Goal: Task Accomplishment & Management: Complete application form

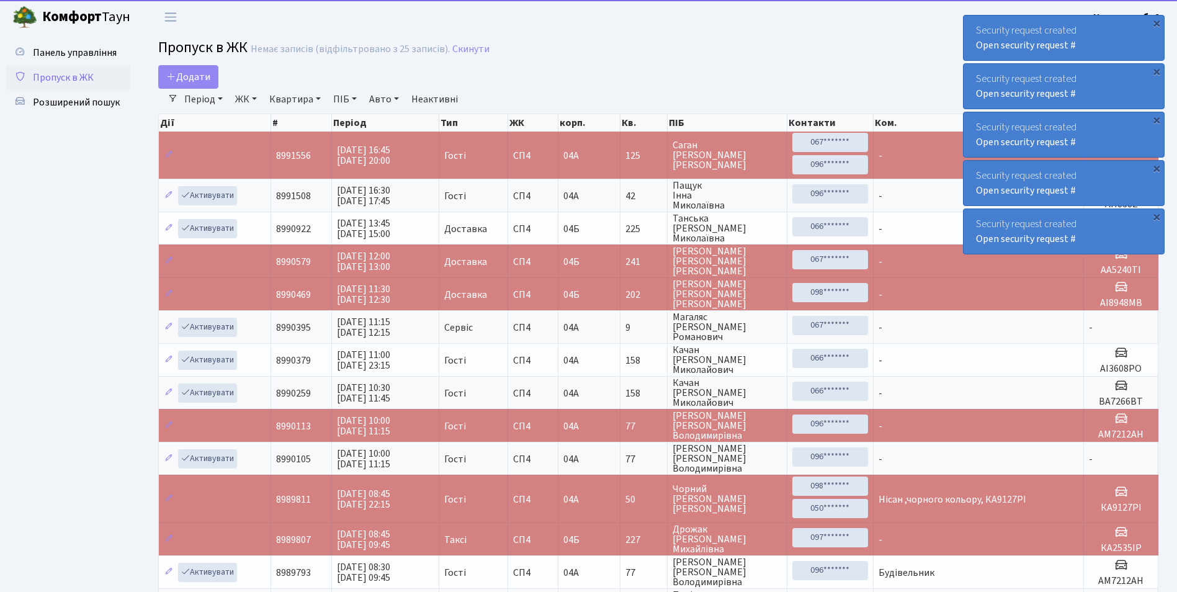
select select "25"
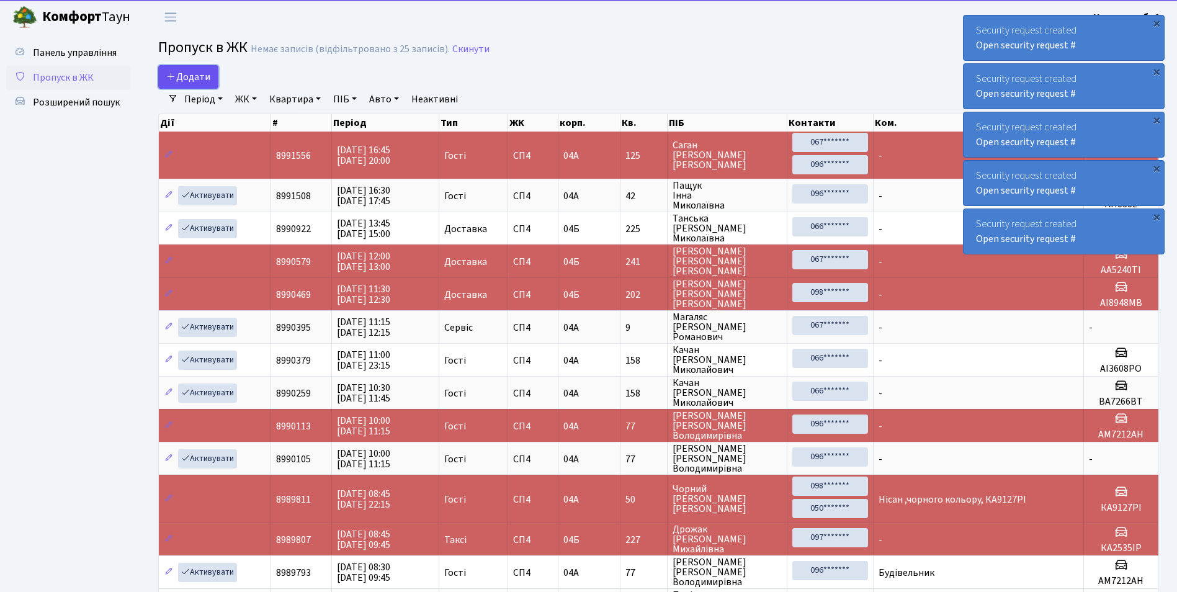
click at [205, 77] on span "Додати" at bounding box center [188, 77] width 44 height 14
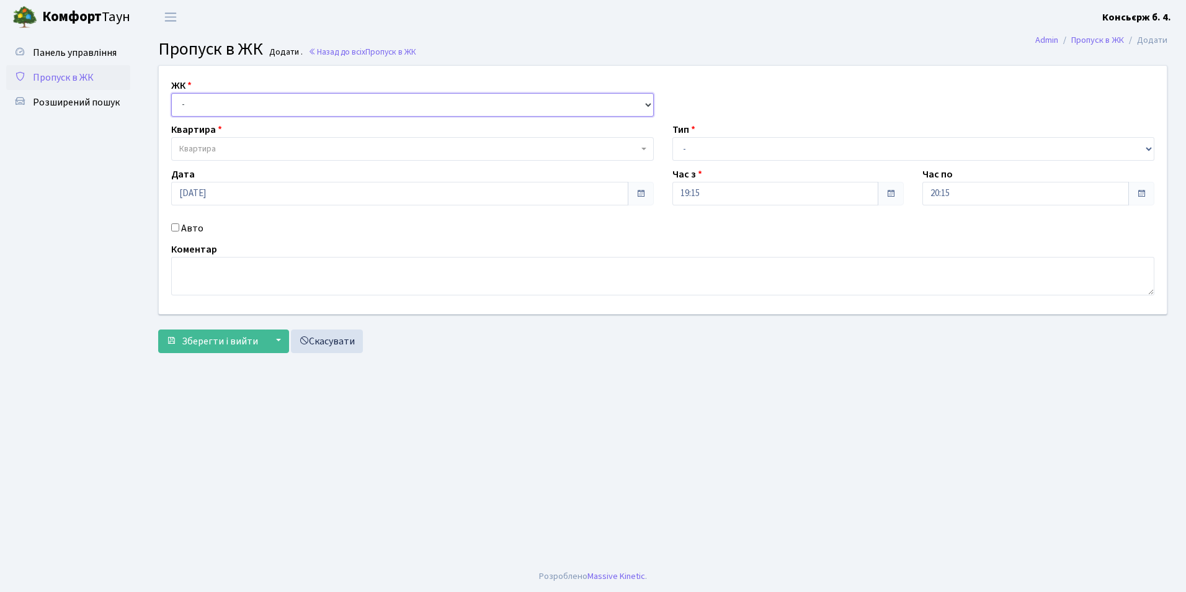
click at [230, 104] on select "- СП4, Столичне шосе, 5" at bounding box center [412, 105] width 483 height 24
select select "325"
click at [171, 93] on select "- СП4, Столичне шосе, 5" at bounding box center [412, 105] width 483 height 24
select select
click at [241, 148] on span "Квартира" at bounding box center [408, 149] width 459 height 12
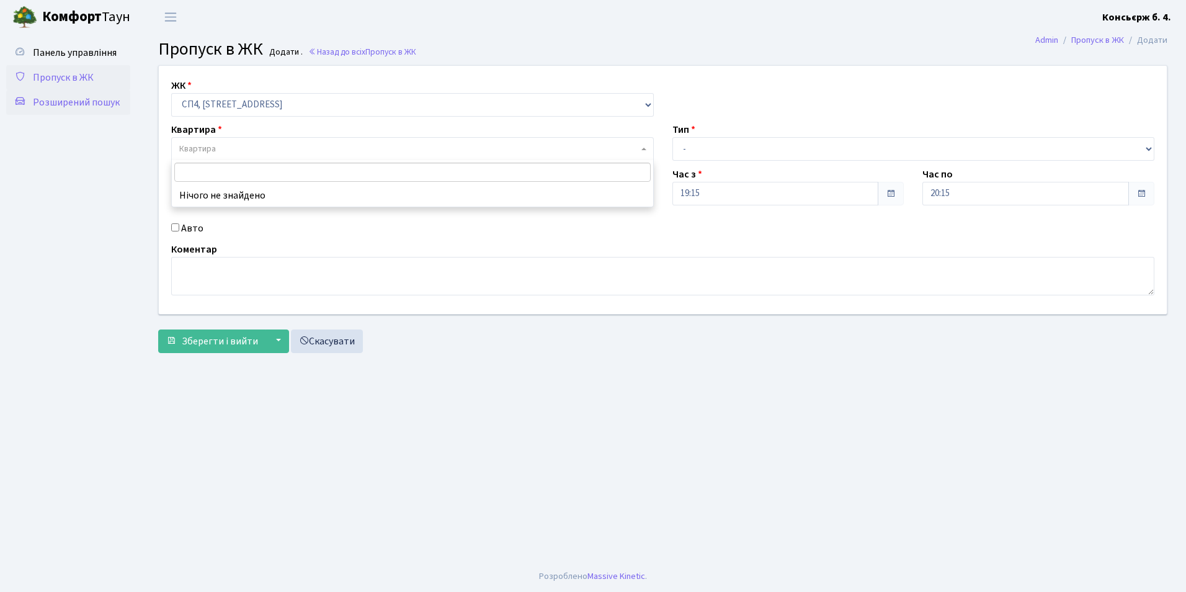
click at [105, 114] on link "Розширений пошук" at bounding box center [68, 102] width 124 height 25
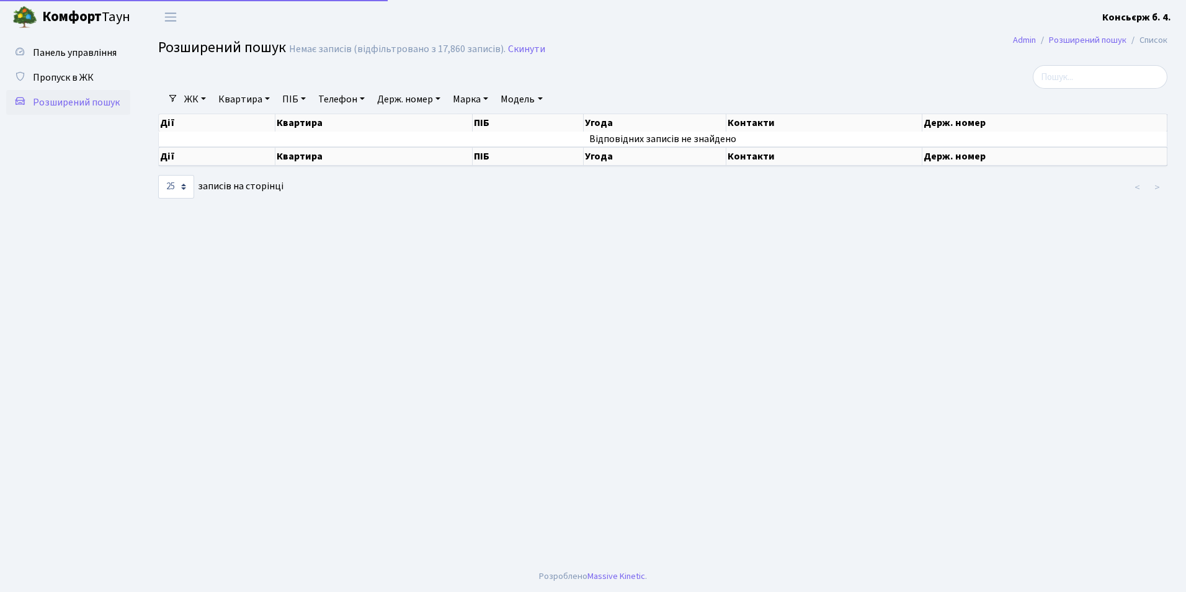
select select "25"
click at [406, 100] on link "Держ. номер" at bounding box center [408, 99] width 73 height 21
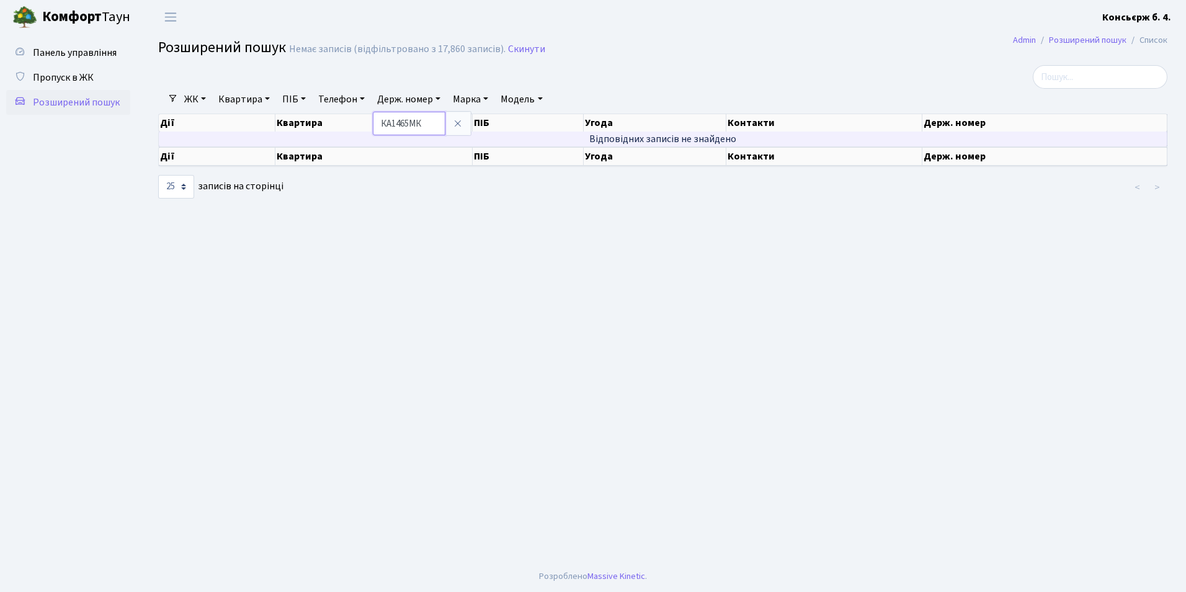
type input "КА1465МК"
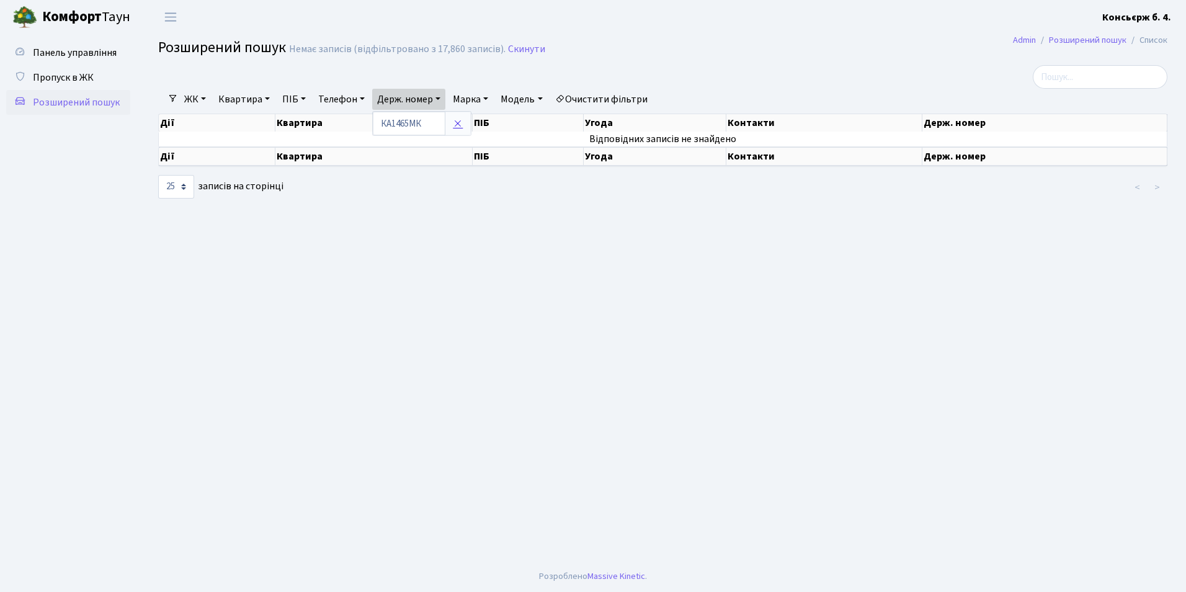
click at [471, 122] on link at bounding box center [458, 124] width 26 height 24
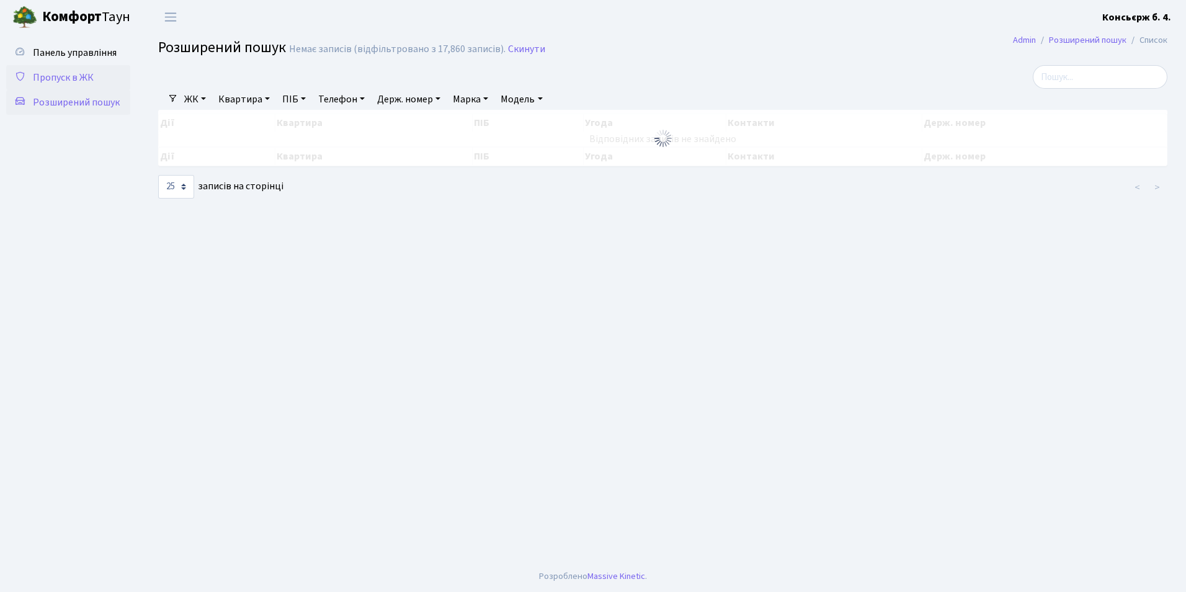
click at [42, 84] on link "Пропуск в ЖК" at bounding box center [68, 77] width 124 height 25
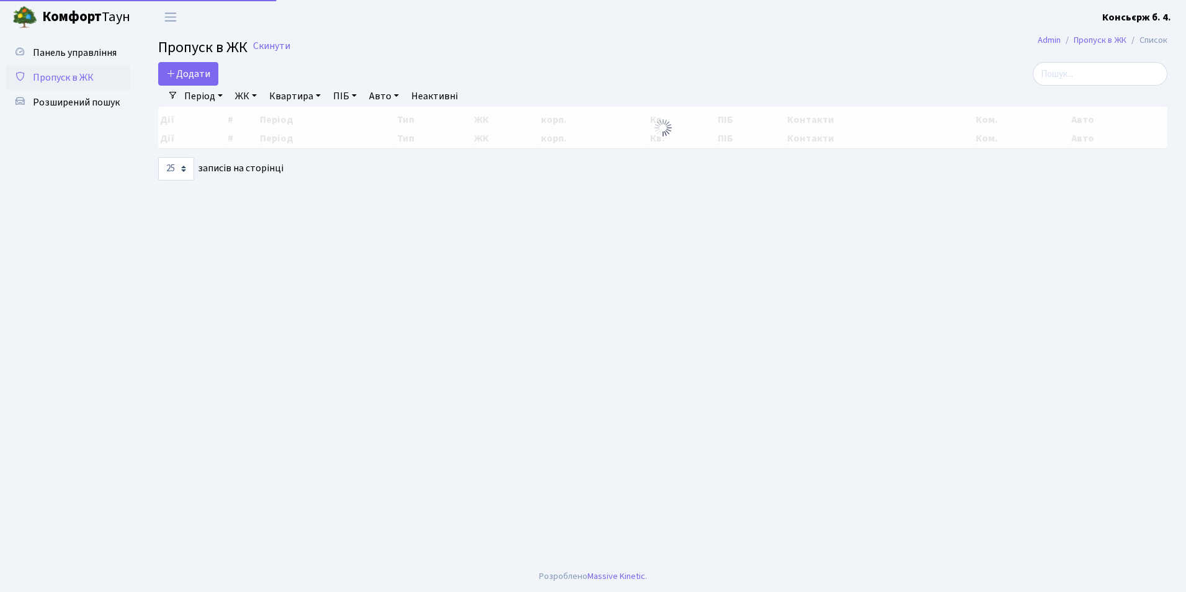
select select "25"
